Goal: Information Seeking & Learning: Learn about a topic

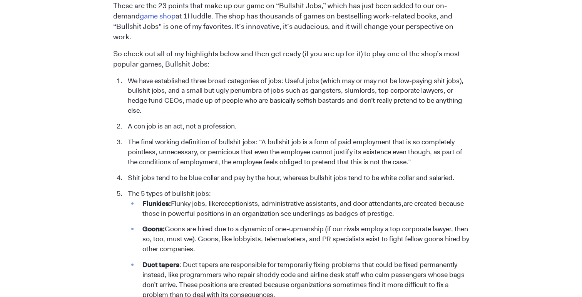
scroll to position [695, 0]
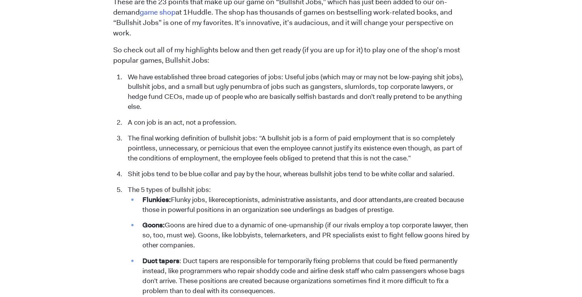
click at [285, 140] on li "The final working definition of bullshit jobs: “A bullshit job is a form of pai…" at bounding box center [296, 148] width 345 height 30
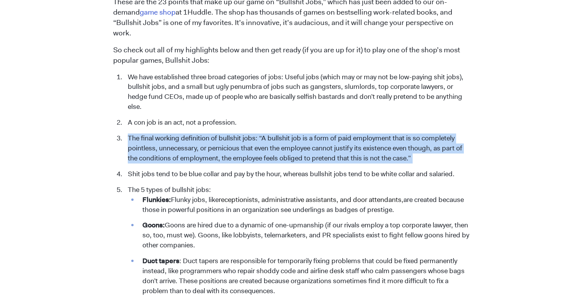
click at [285, 140] on li "The final working definition of bullshit jobs: “A bullshit job is a form of pai…" at bounding box center [296, 148] width 345 height 30
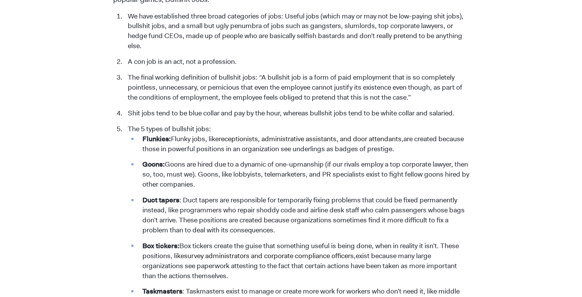
click at [285, 140] on li "Flunkies: Flunky jobs, like receptionists, administrative assistants, and door …" at bounding box center [303, 144] width 330 height 20
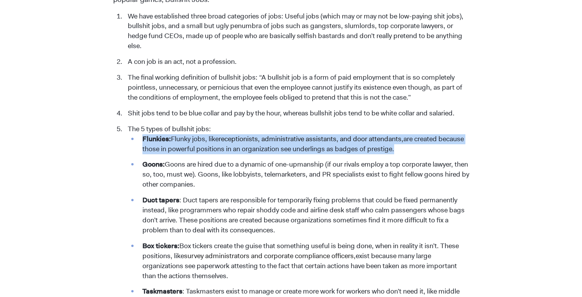
click at [285, 140] on li "Flunkies: Flunky jobs, like receptionists, administrative assistants, and door …" at bounding box center [303, 144] width 330 height 20
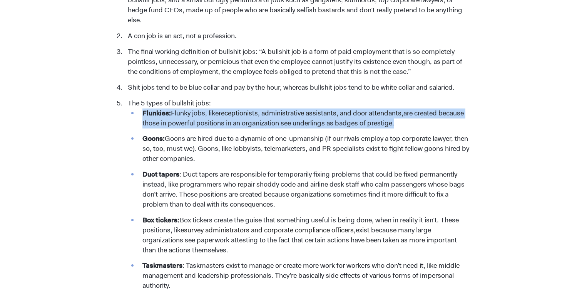
scroll to position [784, 0]
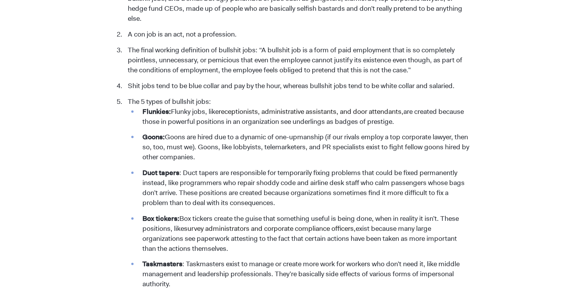
click at [285, 140] on li "Goons: Goons are hired due to a dynamic of one-upmanship (if our rivals employ …" at bounding box center [303, 147] width 330 height 30
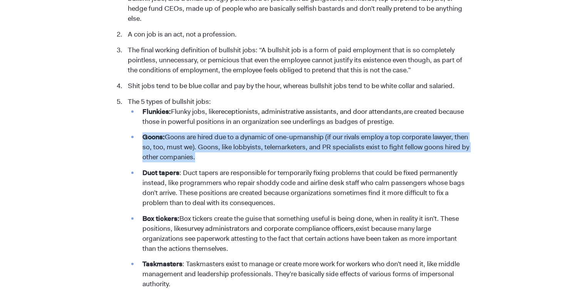
click at [285, 140] on li "Goons: Goons are hired due to a dynamic of one-upmanship (if our rivals employ …" at bounding box center [303, 147] width 330 height 30
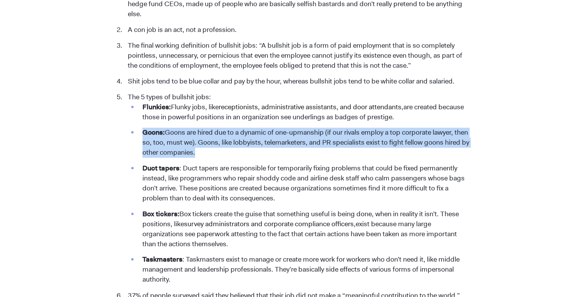
scroll to position [791, 0]
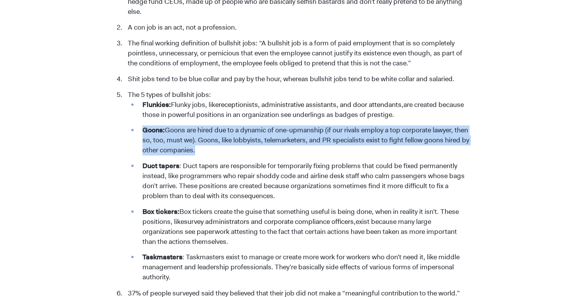
click at [285, 140] on li "Goons: Goons are hired due to a dynamic of one-upmanship (if our rivals employ …" at bounding box center [303, 140] width 330 height 30
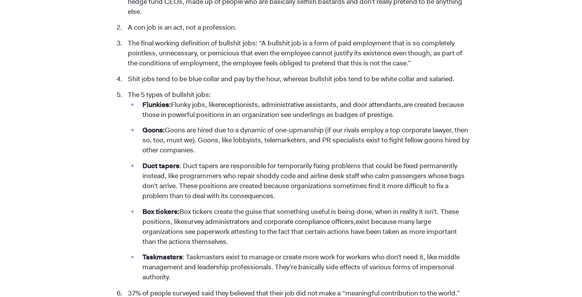
click at [285, 140] on li "Goons: Goons are hired due to a dynamic of one-upmanship (if our rivals employ …" at bounding box center [303, 140] width 330 height 30
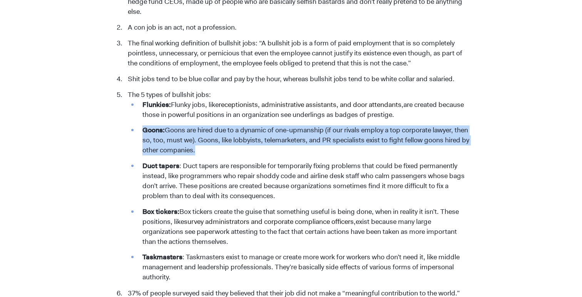
click at [285, 140] on li "Goons: Goons are hired due to a dynamic of one-upmanship (if our rivals employ …" at bounding box center [303, 140] width 330 height 30
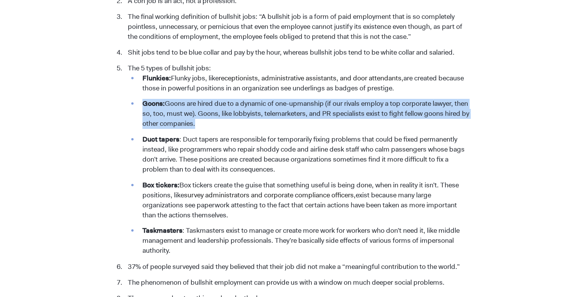
scroll to position [824, 0]
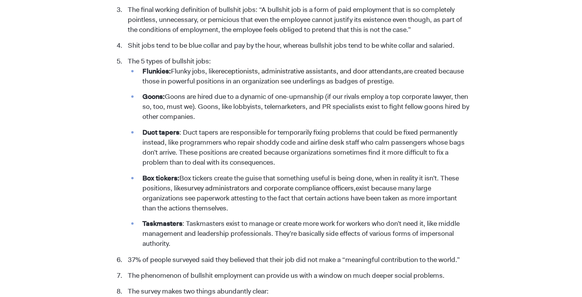
click at [285, 140] on li "Duct tapers : Duct tapers are responsible for temporarily fixing problems that …" at bounding box center [303, 148] width 330 height 40
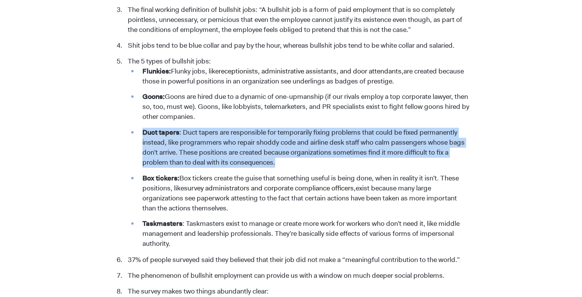
click at [285, 140] on li "Duct tapers : Duct tapers are responsible for temporarily fixing problems that …" at bounding box center [303, 148] width 330 height 40
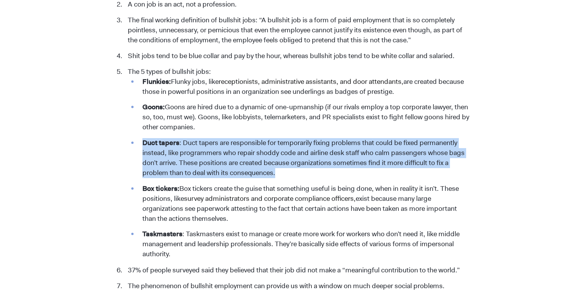
scroll to position [808, 0]
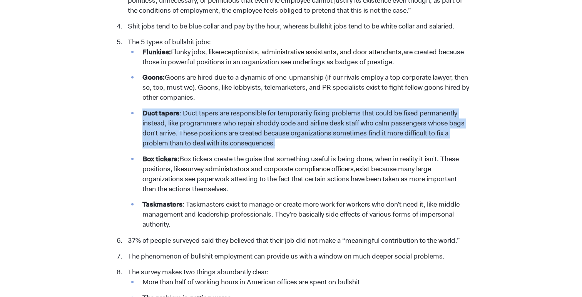
click at [309, 140] on ul "Flunkies: Flunky jobs, like receptionists, administrative assistants, and door …" at bounding box center [298, 138] width 341 height 183
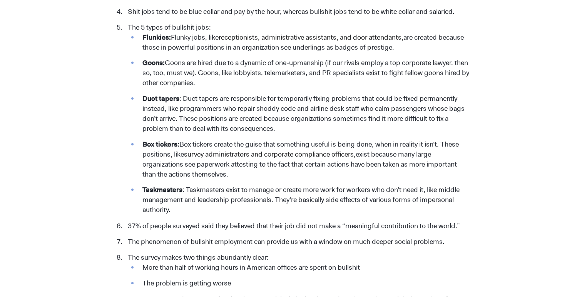
scroll to position [864, 0]
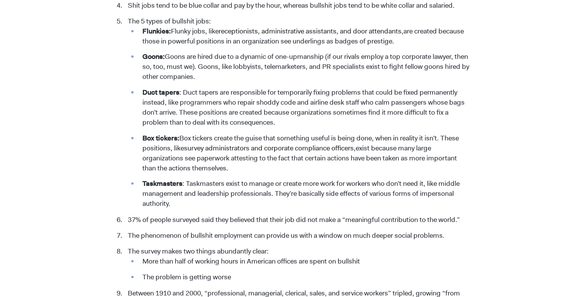
click at [309, 143] on span "survey administrators and corporate compliance officers," at bounding box center [270, 147] width 172 height 9
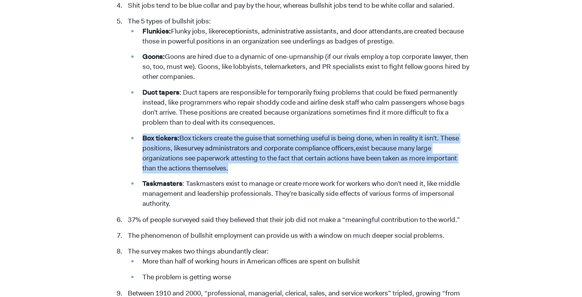
click at [309, 143] on span "survey administrators and corporate compliance officers," at bounding box center [270, 147] width 172 height 9
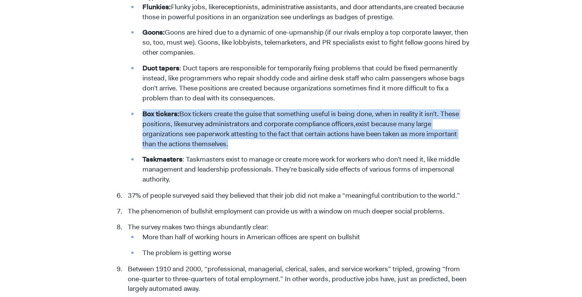
click at [309, 140] on ul "Flunkies: Flunky jobs, like receptionists, administrative assistants, and door …" at bounding box center [298, 93] width 341 height 183
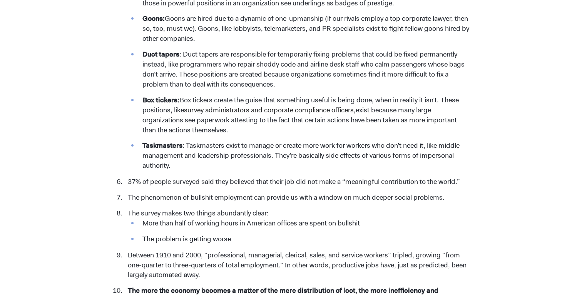
scroll to position [904, 0]
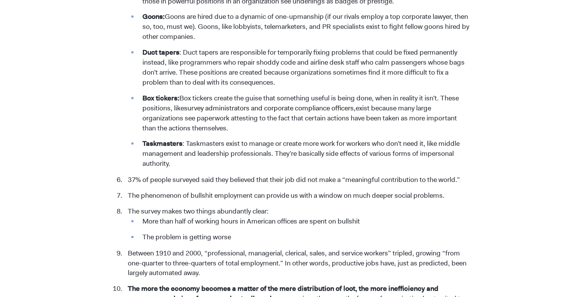
click at [309, 140] on li "Taskmasters : Taskmasters exist to manage or create more work for workers who d…" at bounding box center [303, 154] width 330 height 30
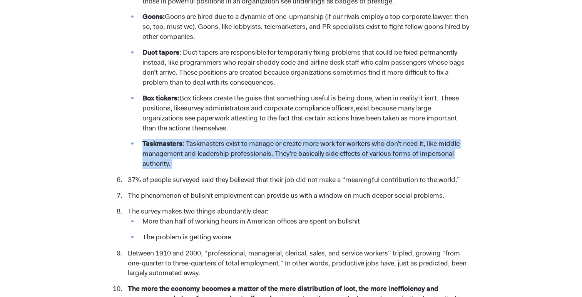
click at [309, 140] on li "Taskmasters : Taskmasters exist to manage or create more work for workers who d…" at bounding box center [303, 154] width 330 height 30
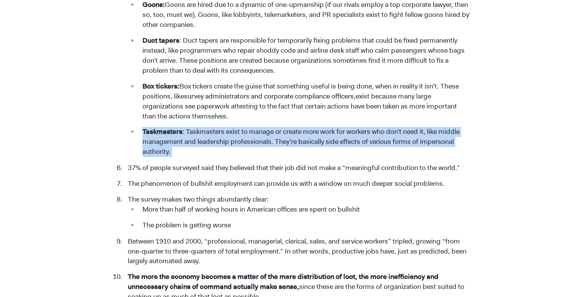
scroll to position [917, 0]
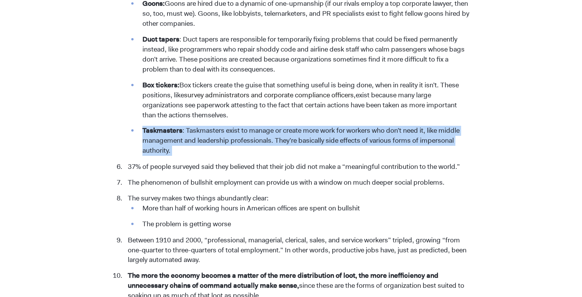
click at [309, 140] on li "Taskmasters : Taskmasters exist to manage or create more work for workers who d…" at bounding box center [303, 141] width 330 height 30
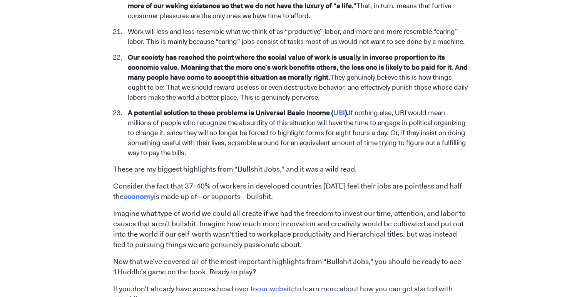
scroll to position [1574, 0]
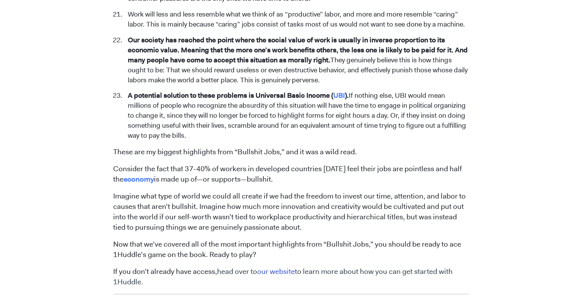
scroll to position [1591, 0]
